Goal: Check status: Check status

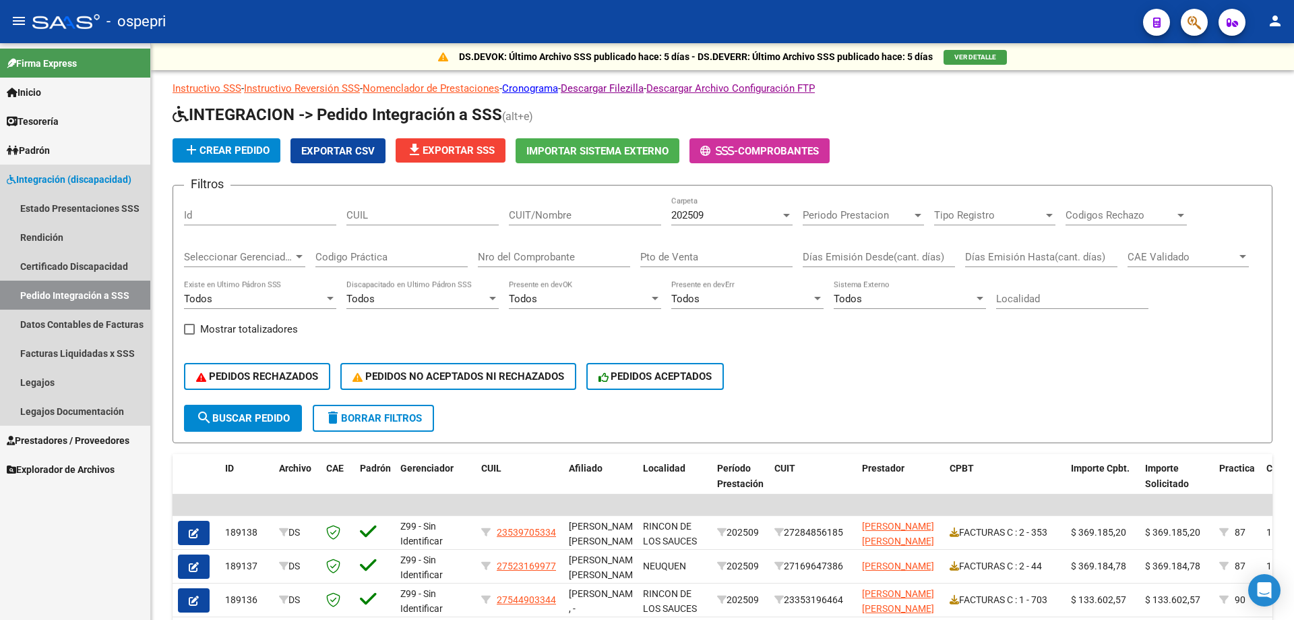
click at [81, 296] on link "Pedido Integración a SSS" at bounding box center [75, 294] width 150 height 29
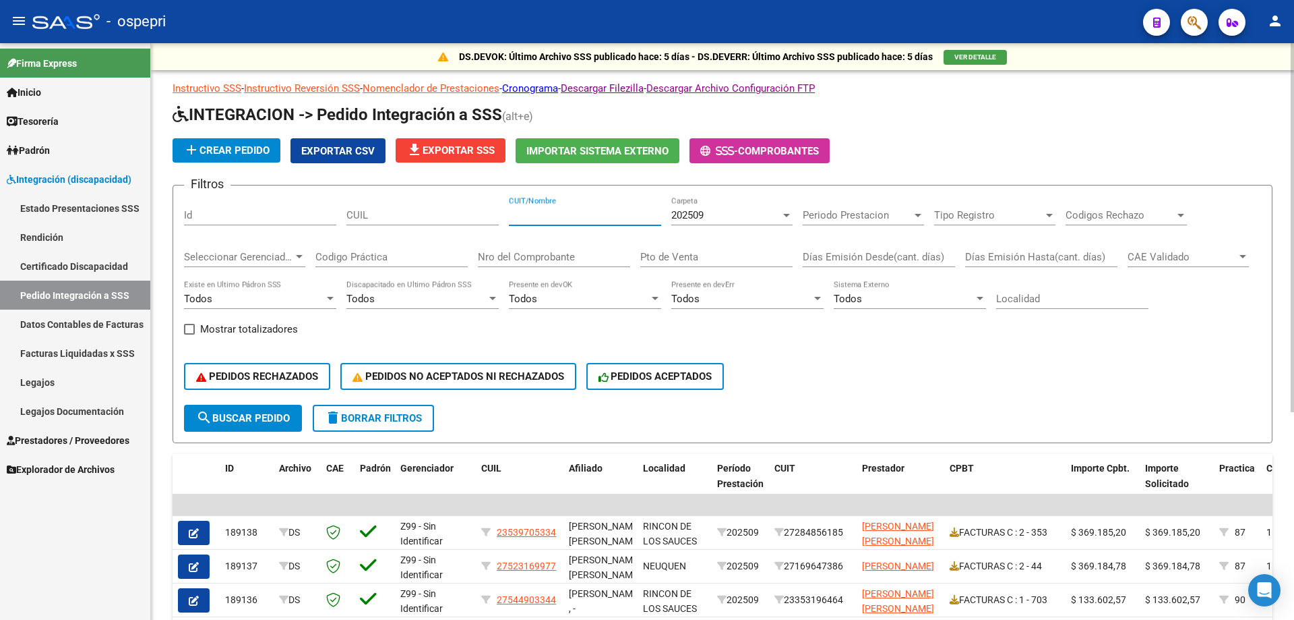
click at [546, 217] on input "CUIT/Nombre" at bounding box center [585, 215] width 152 height 12
paste input "27325901610"
type input "27325901610"
click at [557, 263] on div "Nro del Comprobante" at bounding box center [554, 252] width 152 height 29
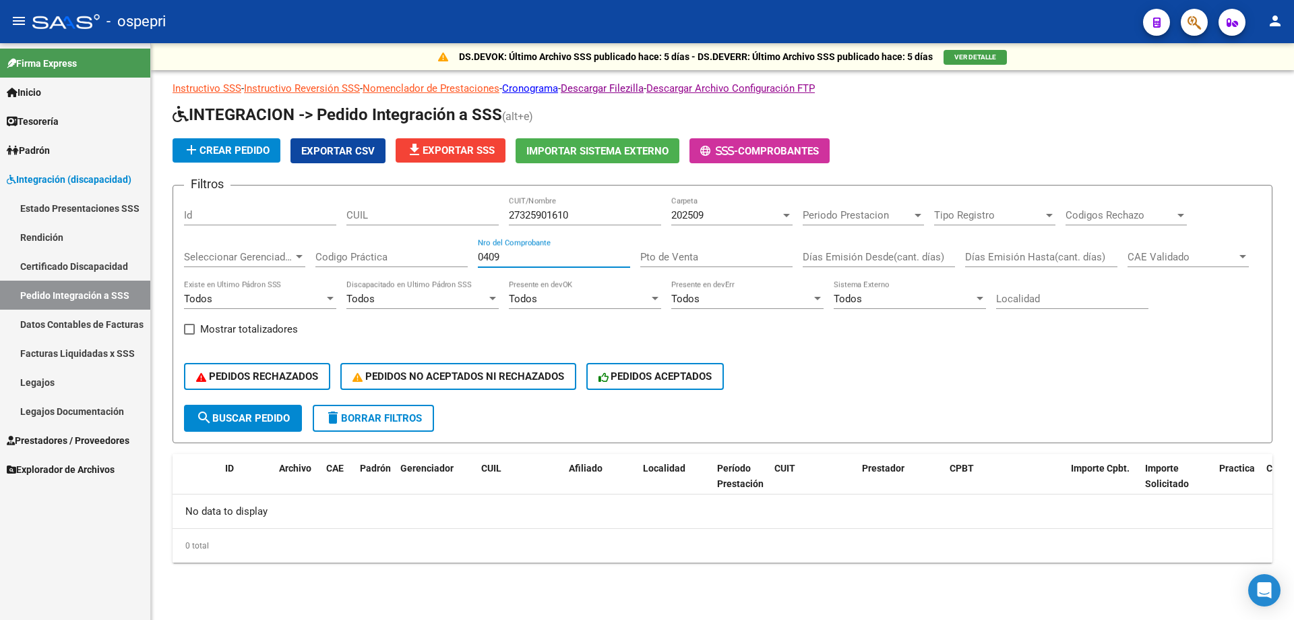
click at [727, 202] on div "202509 Carpeta" at bounding box center [731, 210] width 121 height 29
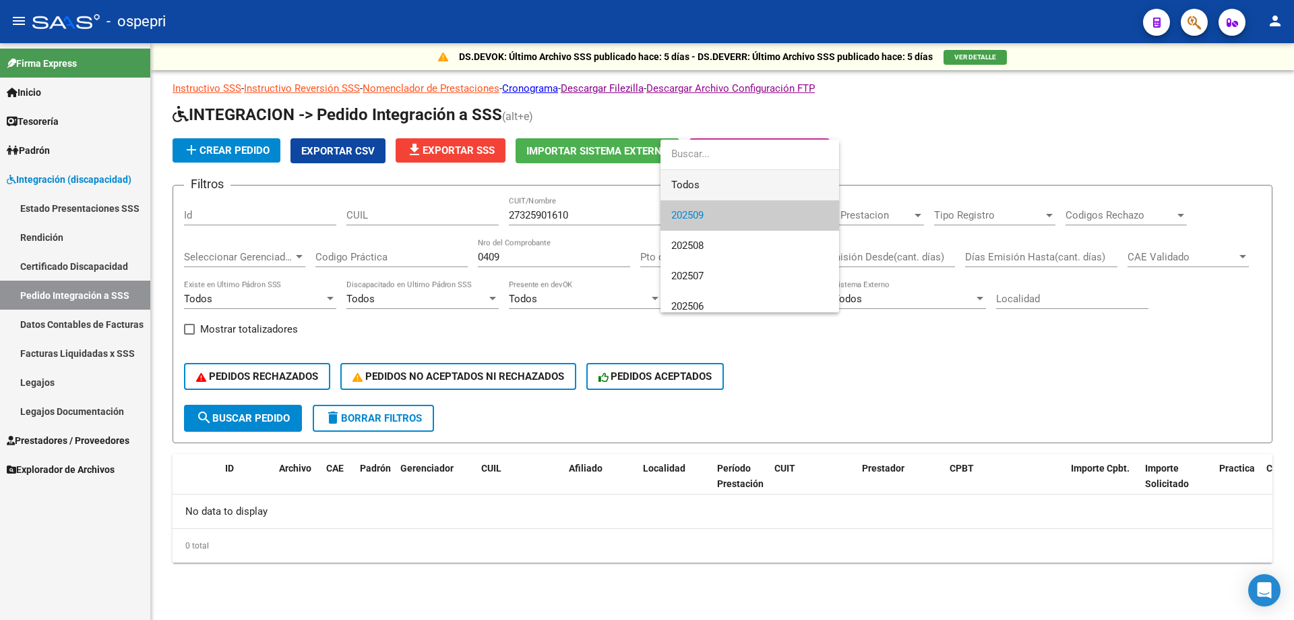
click at [729, 183] on span "Todos" at bounding box center [749, 185] width 157 height 30
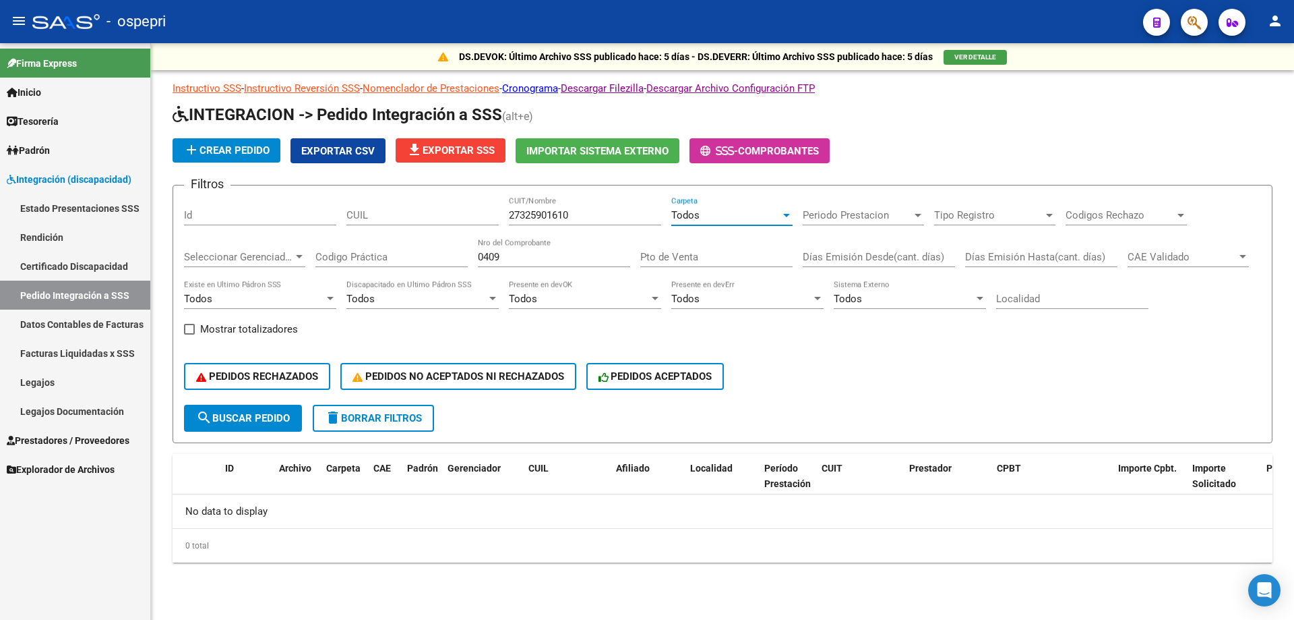
click at [483, 255] on input "0409" at bounding box center [554, 257] width 152 height 12
click at [511, 260] on input "409" at bounding box center [554, 257] width 152 height 12
type input "4"
click at [849, 210] on span "Periodo Prestacion" at bounding box center [857, 215] width 109 height 12
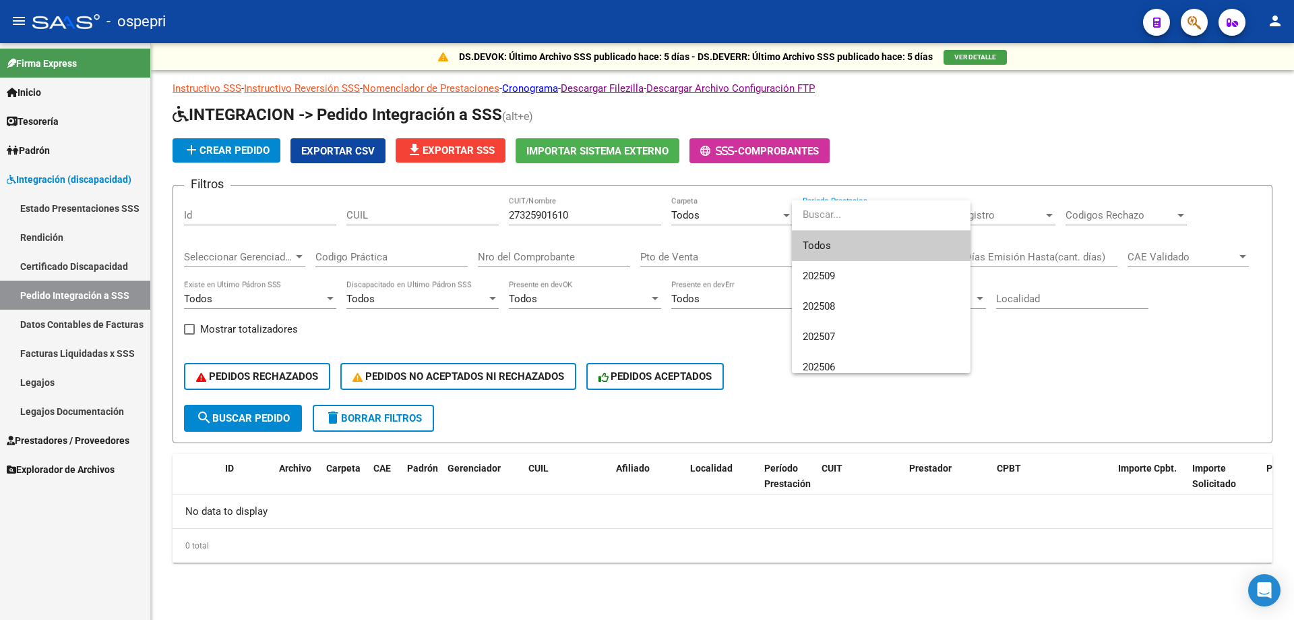
click at [839, 242] on span "Todos" at bounding box center [881, 246] width 157 height 30
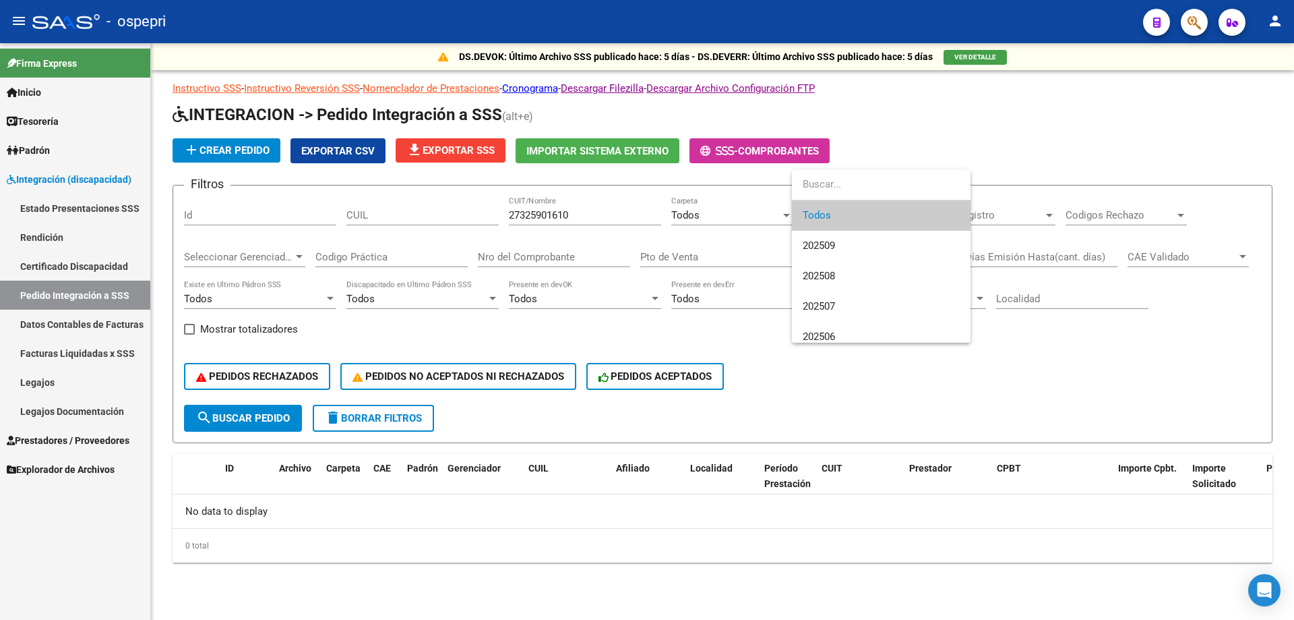
drag, startPoint x: 547, startPoint y: 250, endPoint x: 545, endPoint y: 259, distance: 8.9
click at [547, 253] on div at bounding box center [647, 310] width 1294 height 620
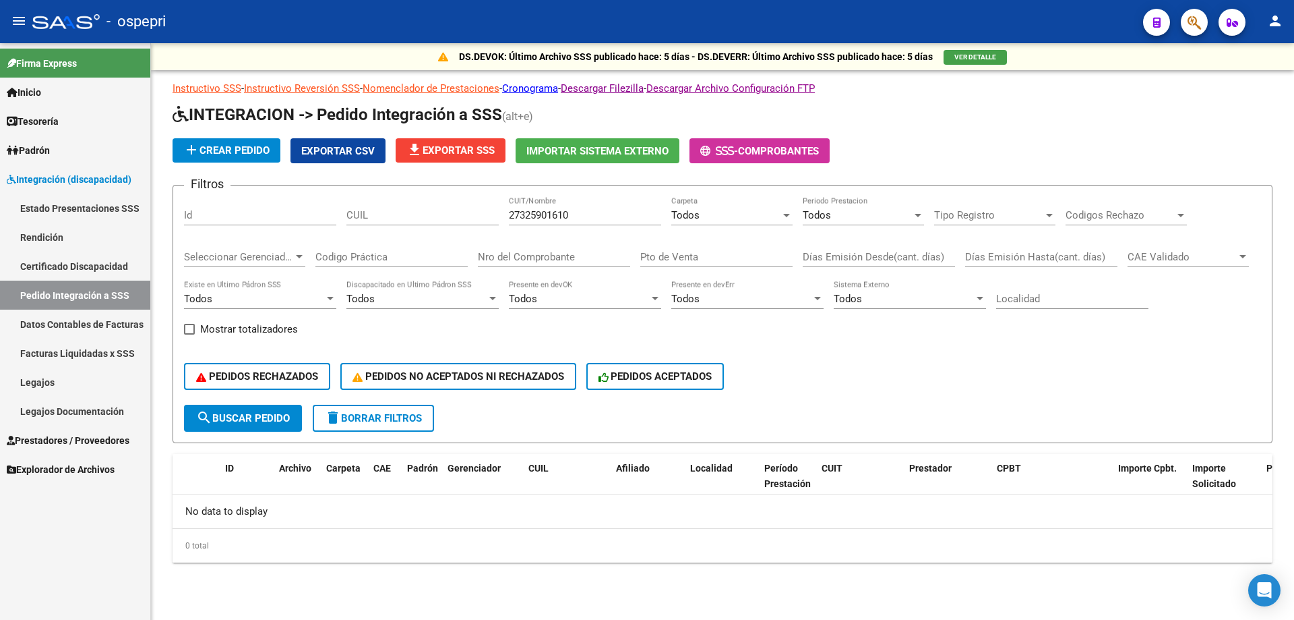
click at [549, 262] on input "Nro del Comprobante" at bounding box center [554, 257] width 152 height 12
click at [514, 252] on input "417" at bounding box center [554, 257] width 152 height 12
type input "418"
drag, startPoint x: 586, startPoint y: 214, endPoint x: 234, endPoint y: 208, distance: 352.0
click at [233, 208] on div "Filtros Id CUIL 27325901610 CUIT/Nombre Todos Carpeta Todos Periodo Prestacion …" at bounding box center [722, 300] width 1077 height 208
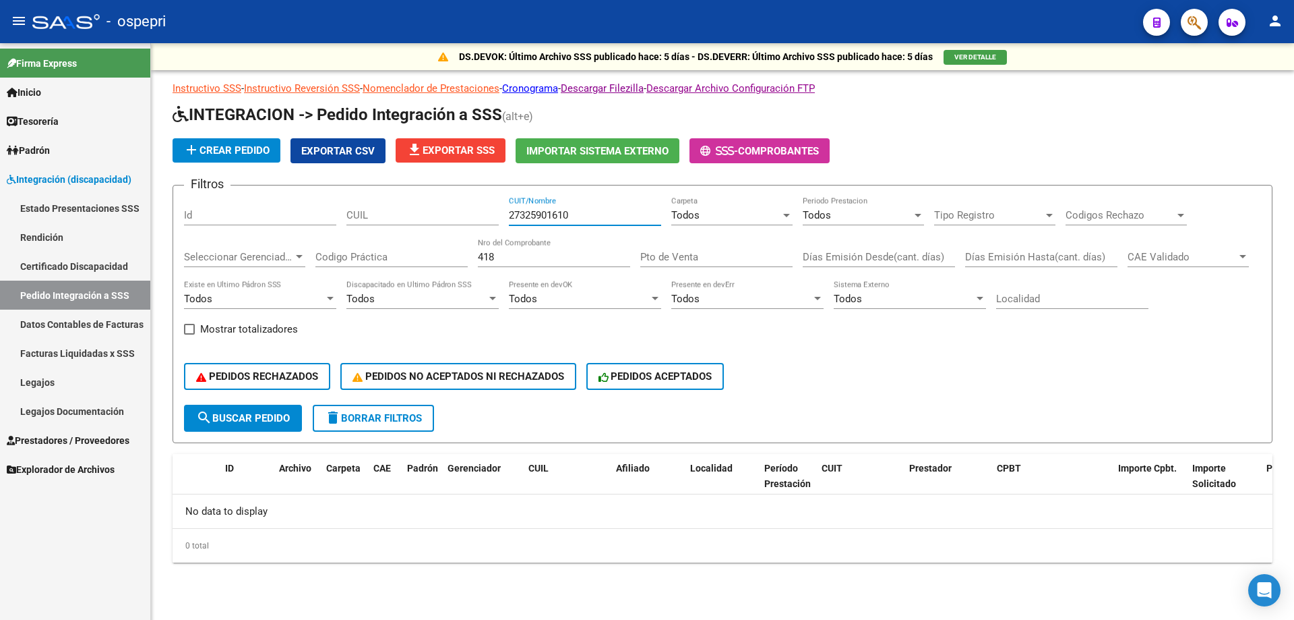
paste input "-41608850-6"
click at [525, 216] on input "27-41608850-6" at bounding box center [585, 215] width 152 height 12
click at [571, 216] on input "2741608850-6" at bounding box center [585, 215] width 152 height 12
type input "27416088506"
click at [547, 258] on input "418" at bounding box center [554, 257] width 152 height 12
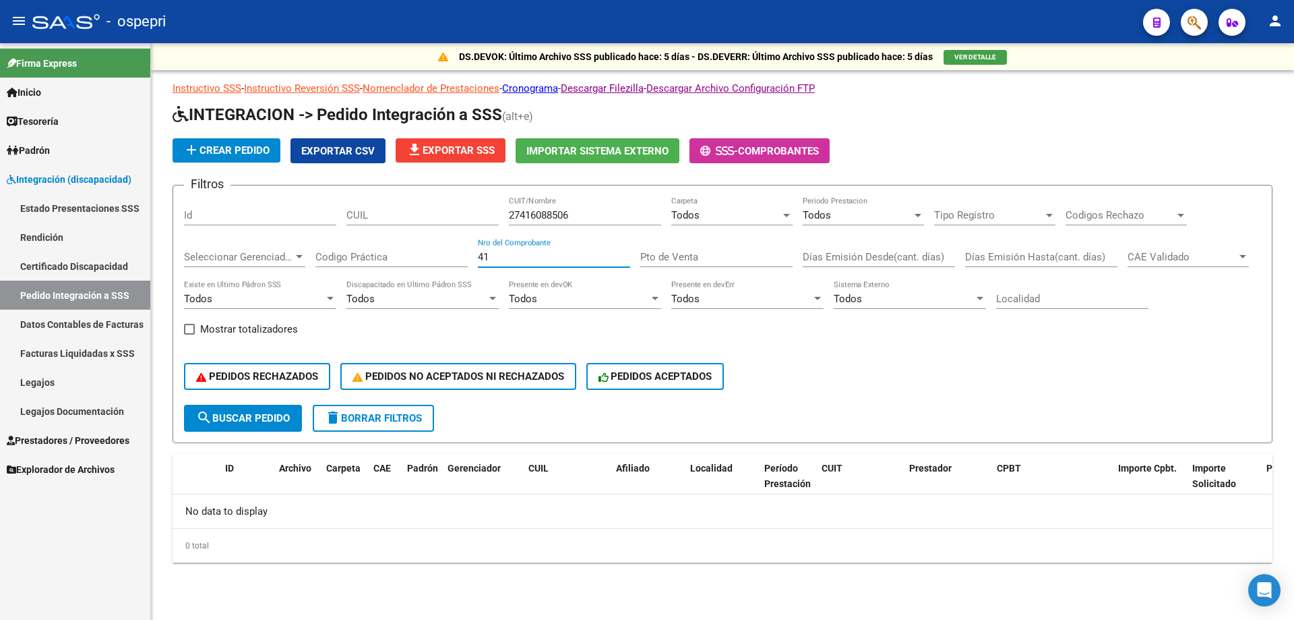
type input "4"
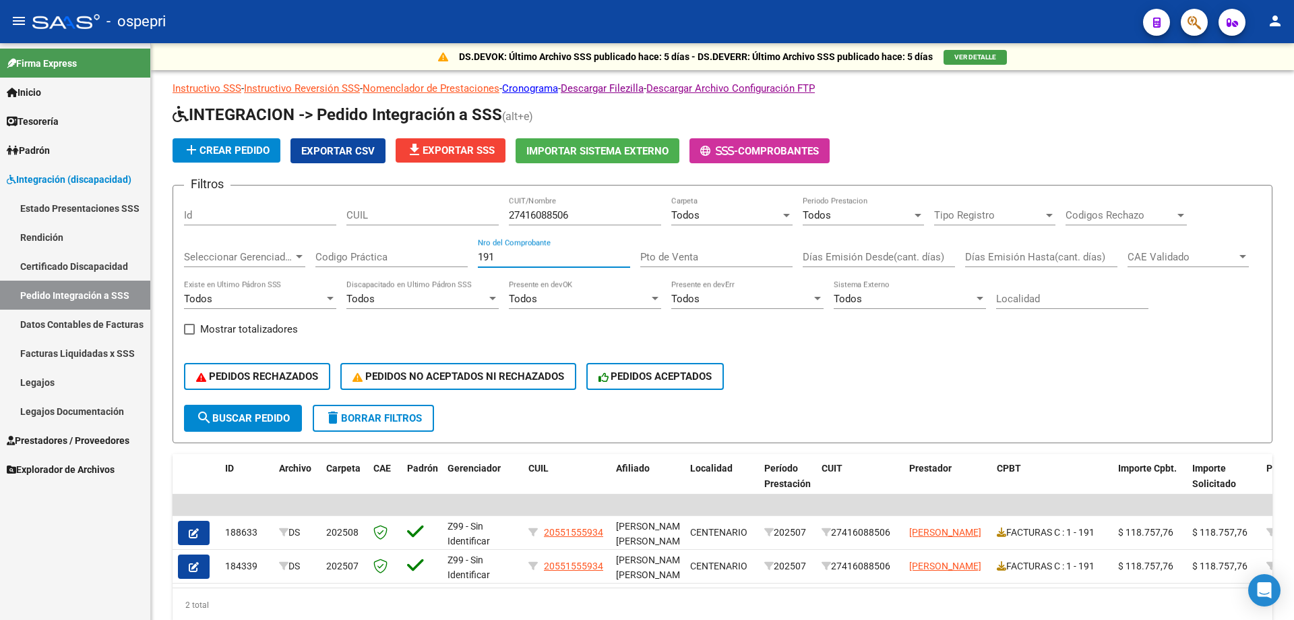
type input "191"
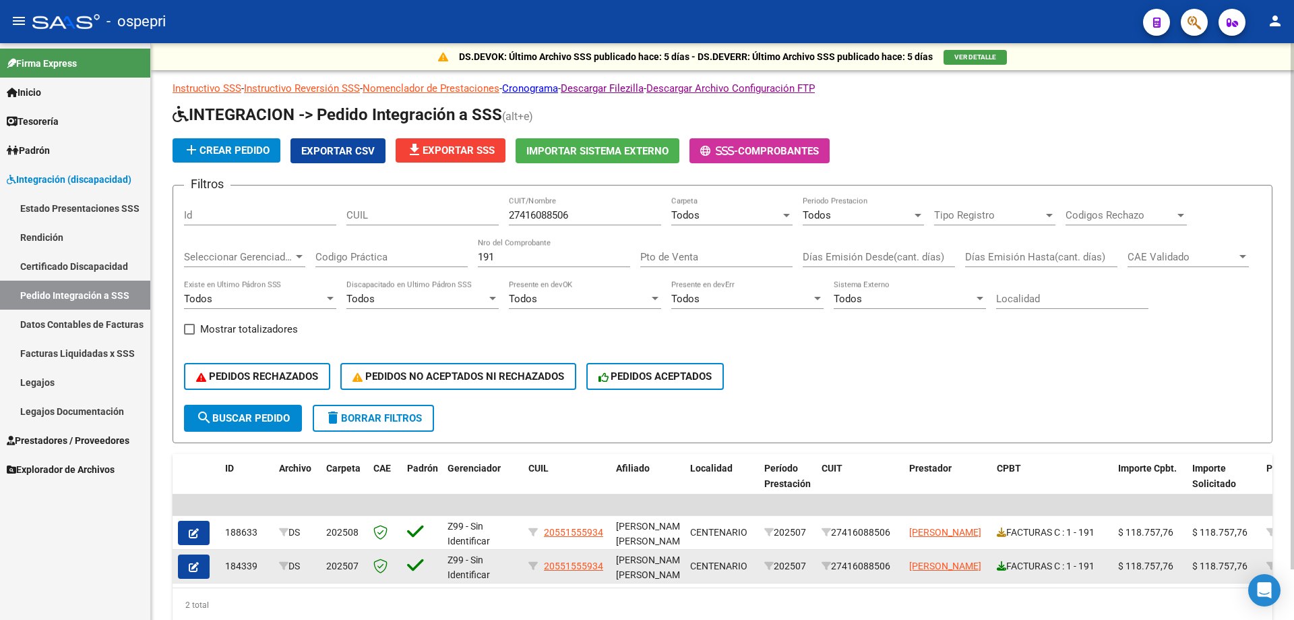
click at [1000, 562] on icon at bounding box center [1001, 565] width 9 height 9
